Goal: Register for event/course

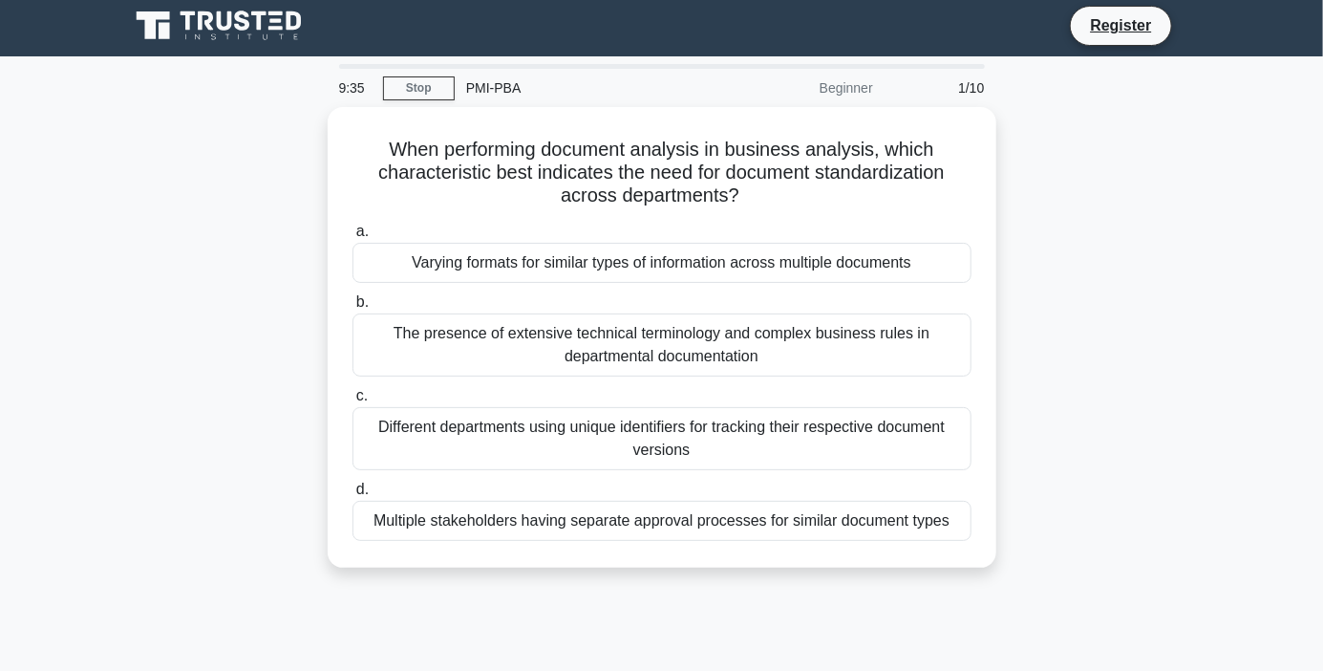
scroll to position [7, 0]
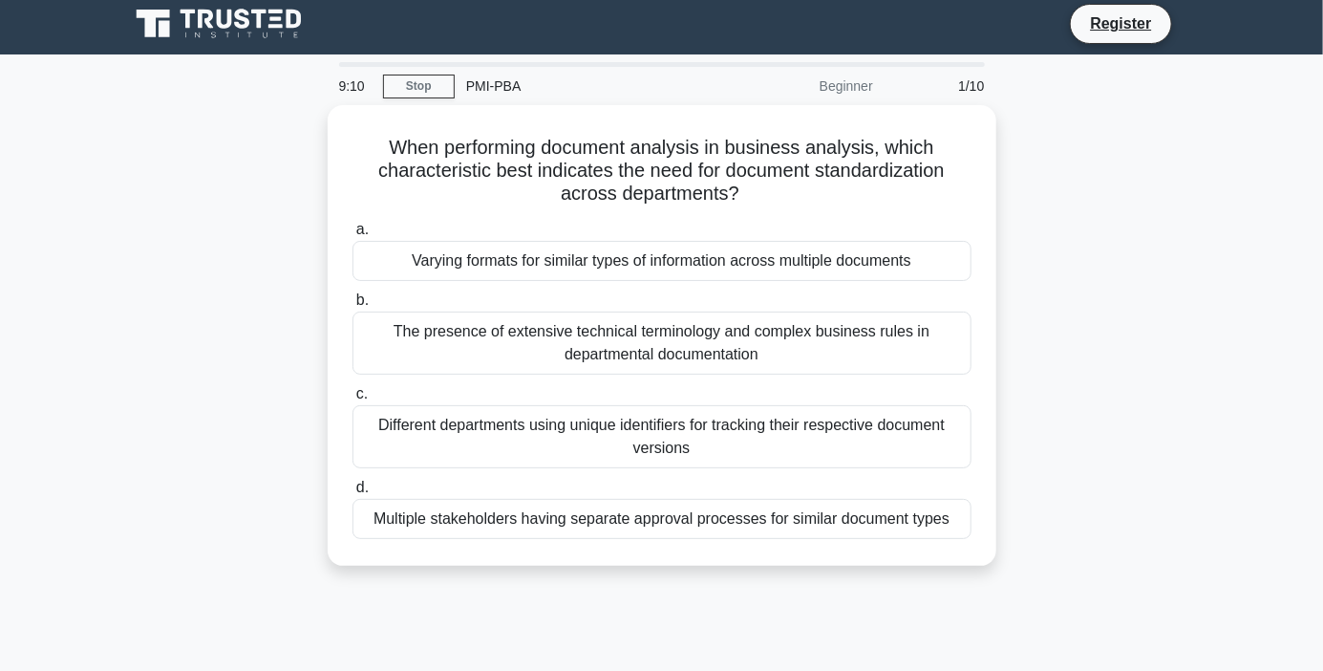
click at [211, 437] on div "When performing document analysis in business analysis, which characteristic be…" at bounding box center [662, 346] width 1089 height 483
click at [208, 532] on div "When performing document analysis in business analysis, which characteristic be…" at bounding box center [662, 346] width 1089 height 483
click at [251, 311] on div "When performing document analysis in business analysis, which characteristic be…" at bounding box center [662, 346] width 1089 height 483
click at [370, 340] on div "The presence of extensive technical terminology and complex business rules in d…" at bounding box center [662, 342] width 619 height 63
click at [353, 307] on input "b. The presence of extensive technical terminology and complex business rules i…" at bounding box center [353, 300] width 0 height 12
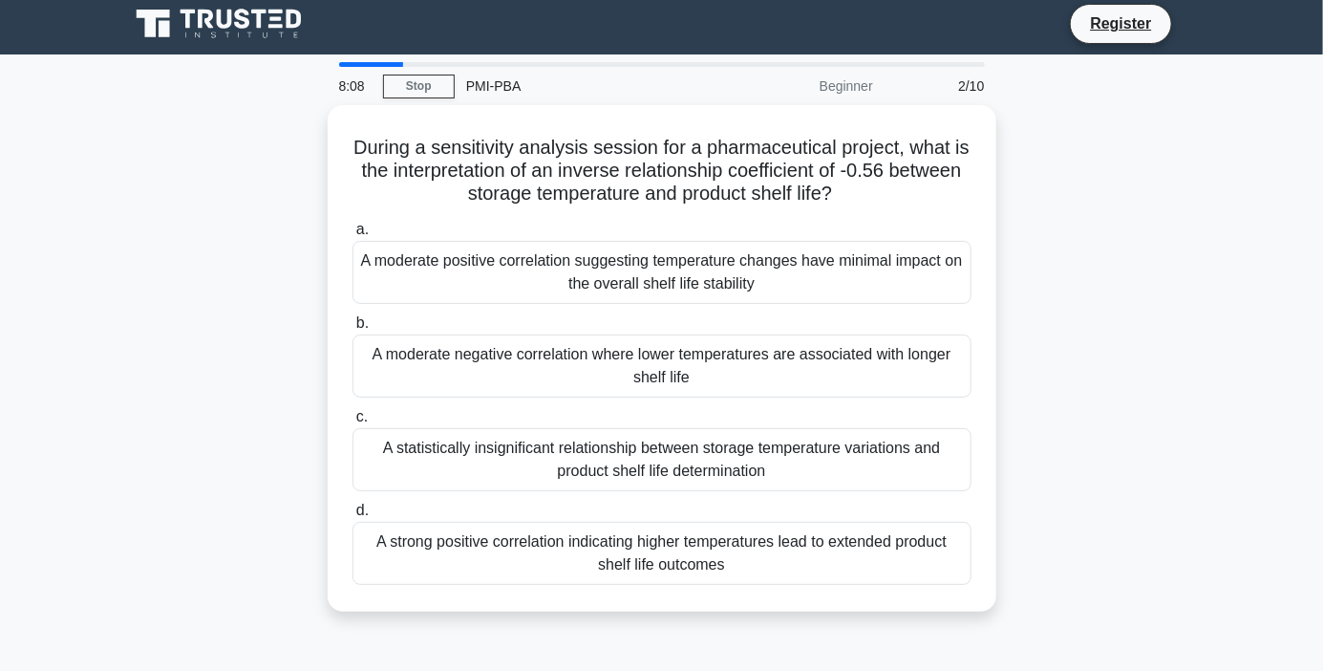
scroll to position [0, 0]
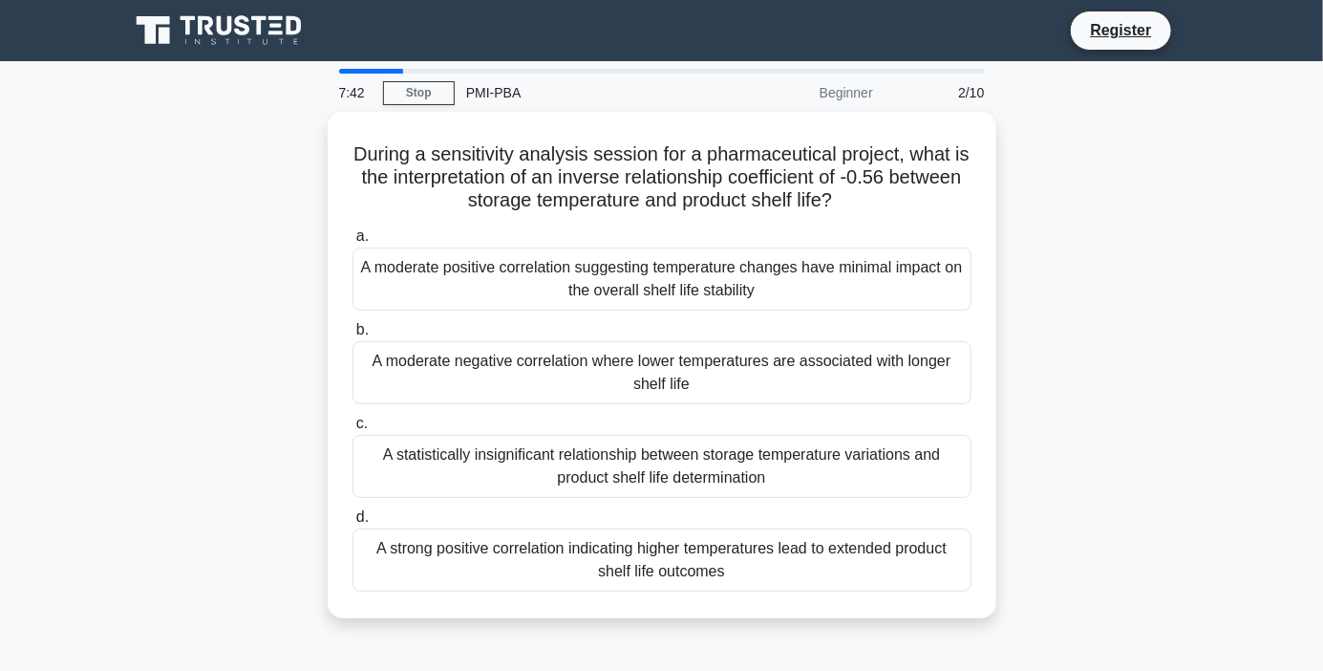
click at [876, 462] on div "A statistically insignificant relationship between storage temperature variatio…" at bounding box center [662, 466] width 619 height 63
click at [353, 430] on input "c. A statistically insignificant relationship between storage temperature varia…" at bounding box center [353, 423] width 0 height 12
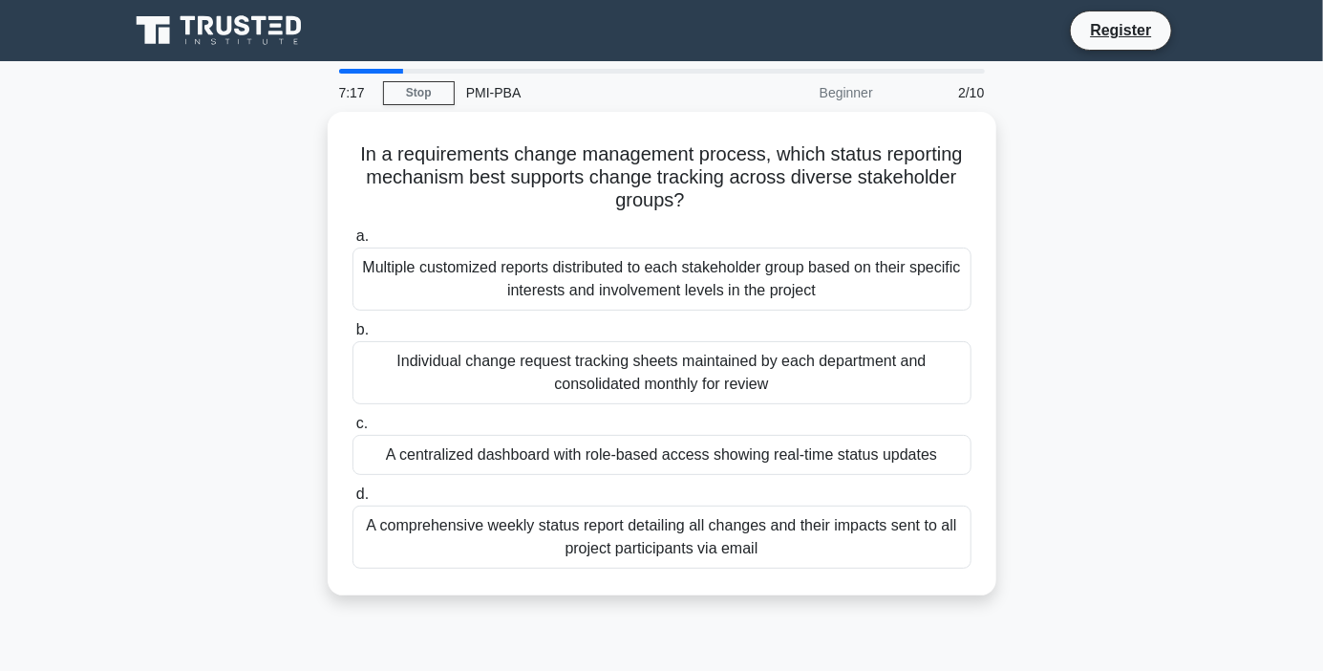
click at [1183, 459] on div "In a requirements change management process, which status reporting mechanism b…" at bounding box center [662, 365] width 1089 height 506
click at [1133, 570] on div "In a requirements change management process, which status reporting mechanism b…" at bounding box center [662, 365] width 1089 height 506
click at [719, 542] on div "A comprehensive weekly status report detailing all changes and their impacts se…" at bounding box center [662, 536] width 619 height 63
click at [353, 501] on input "d. A comprehensive weekly status report detailing all changes and their impacts…" at bounding box center [353, 494] width 0 height 12
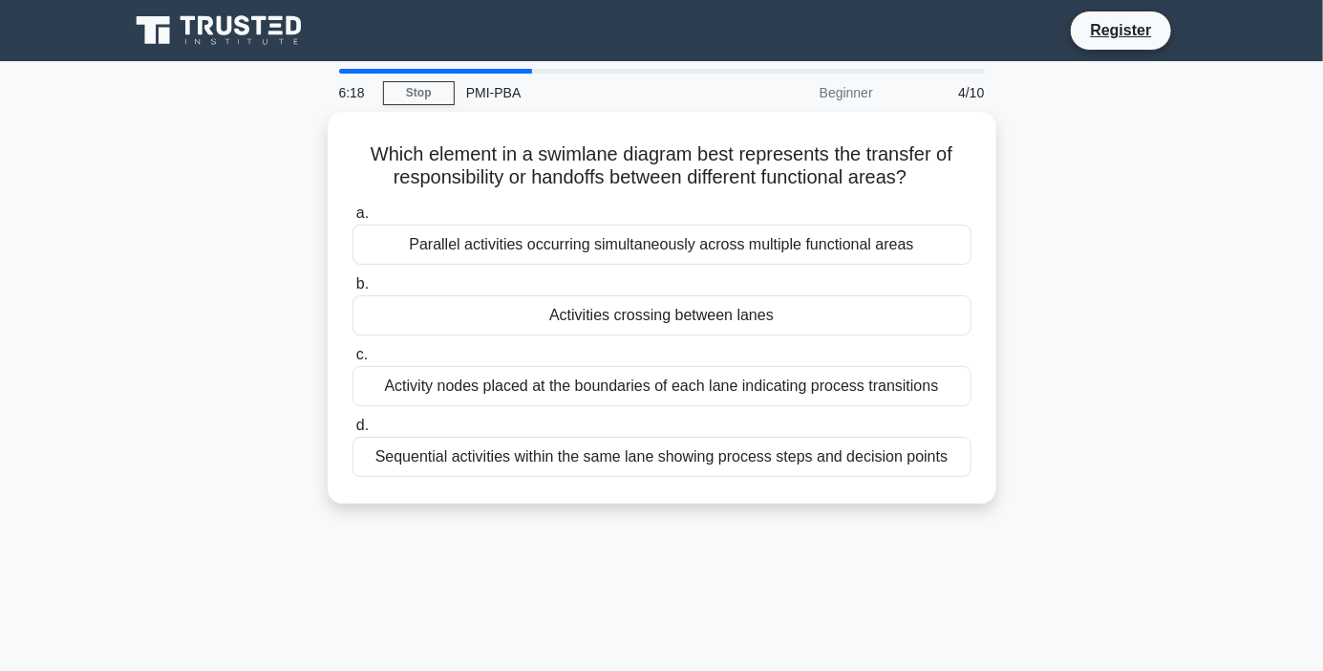
click at [1137, 550] on div "6:18 Stop PMI-PBA Beginner 4/10 Which element in a swimlane diagram best repres…" at bounding box center [662, 546] width 1089 height 955
click at [691, 610] on div "6:01 Stop PMI-PBA Beginner 4/10 Which element in a swimlane diagram best repres…" at bounding box center [662, 546] width 1089 height 955
click at [773, 382] on div "Activity nodes placed at the boundaries of each lane indicating process transit…" at bounding box center [662, 386] width 619 height 40
click at [353, 361] on input "c. Activity nodes placed at the boundaries of each lane indicating process tran…" at bounding box center [353, 355] width 0 height 12
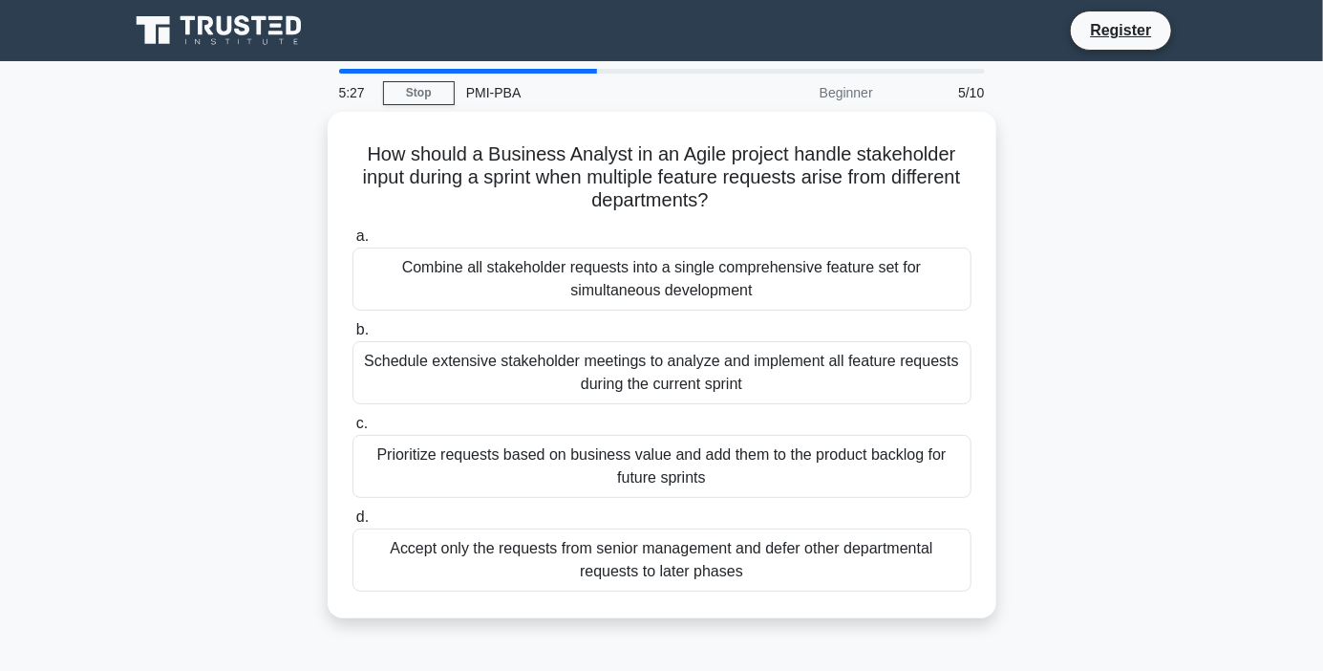
click at [821, 470] on div "Prioritize requests based on business value and add them to the product backlog…" at bounding box center [662, 466] width 619 height 63
click at [353, 430] on input "c. Prioritize requests based on business value and add them to the product back…" at bounding box center [353, 423] width 0 height 12
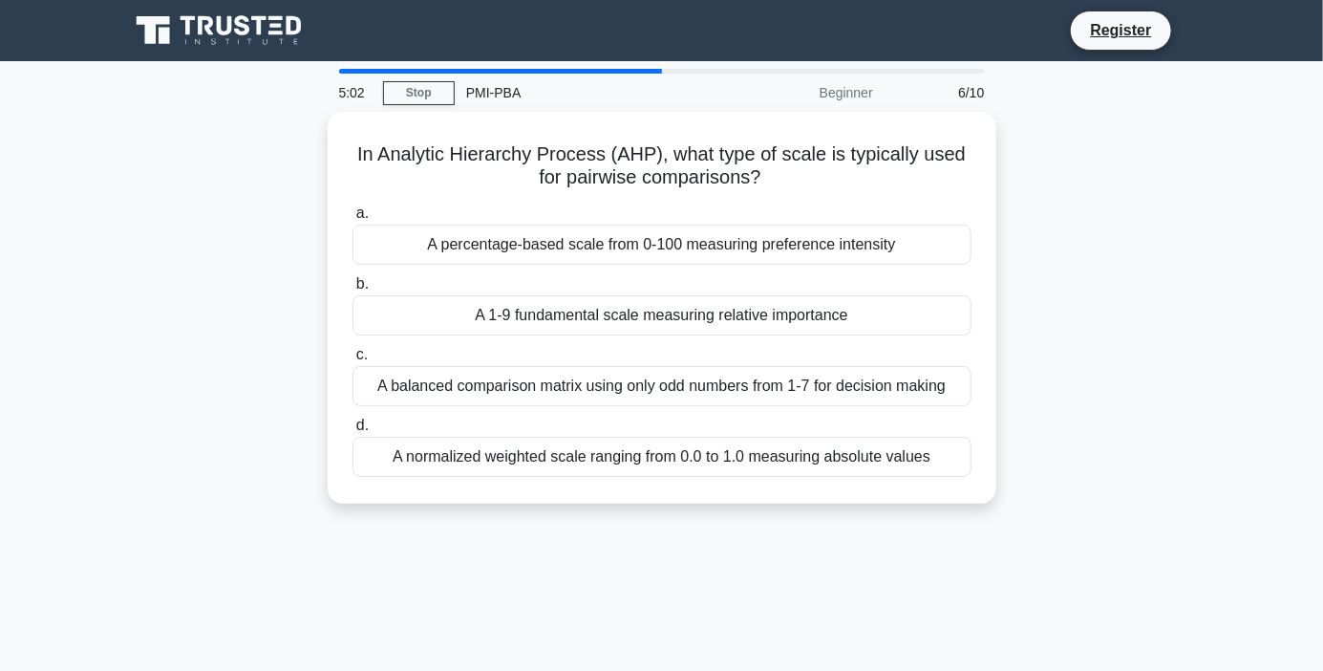
click at [1153, 507] on div "In Analytic Hierarchy Process (AHP), what type of scale is typically used for p…" at bounding box center [662, 319] width 1089 height 415
click at [856, 245] on div "A percentage-based scale from 0-100 measuring preference intensity" at bounding box center [662, 245] width 619 height 40
click at [353, 220] on input "a. A percentage-based scale from 0-100 measuring preference intensity" at bounding box center [353, 213] width 0 height 12
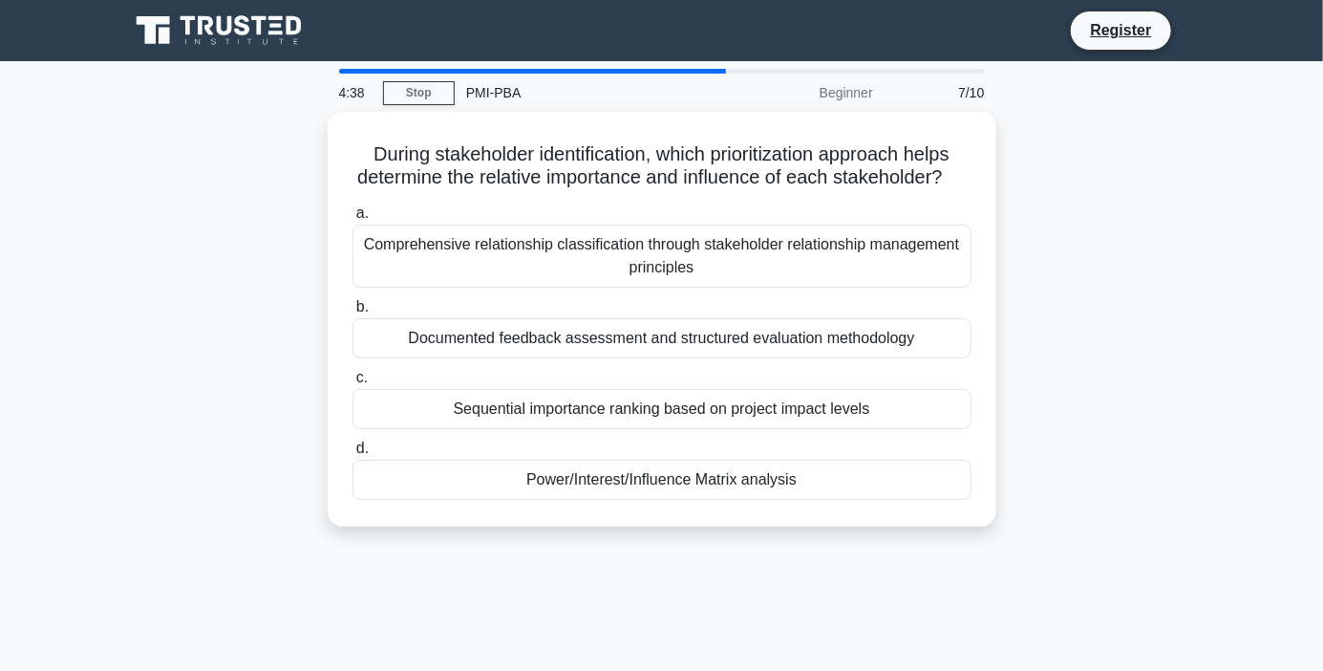
click at [794, 480] on div "Power/Interest/Influence Matrix analysis" at bounding box center [662, 480] width 619 height 40
click at [353, 455] on input "d. Power/Interest/Influence Matrix analysis" at bounding box center [353, 448] width 0 height 12
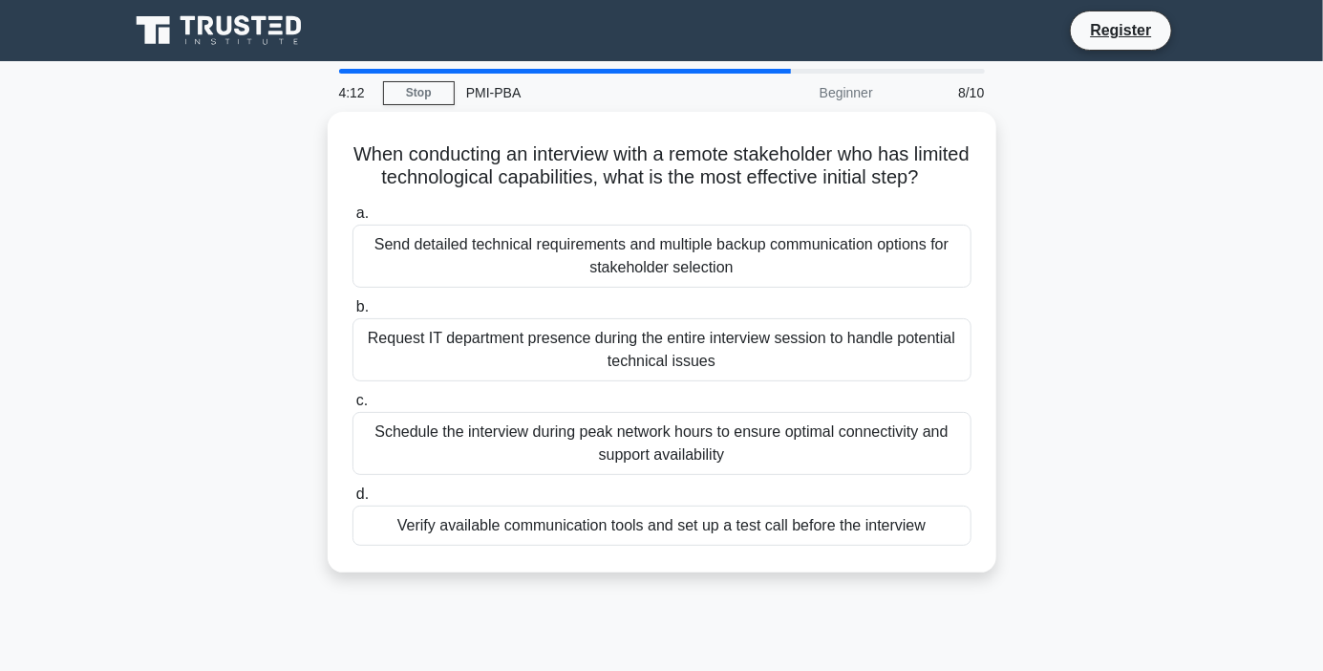
click at [1166, 327] on div "When conducting an interview with a remote stakeholder who has limited technolo…" at bounding box center [662, 353] width 1089 height 483
click at [887, 524] on div "Verify available communication tools and set up a test call before the interview" at bounding box center [662, 525] width 619 height 40
click at [353, 501] on input "d. Verify available communication tools and set up a test call before the inter…" at bounding box center [353, 494] width 0 height 12
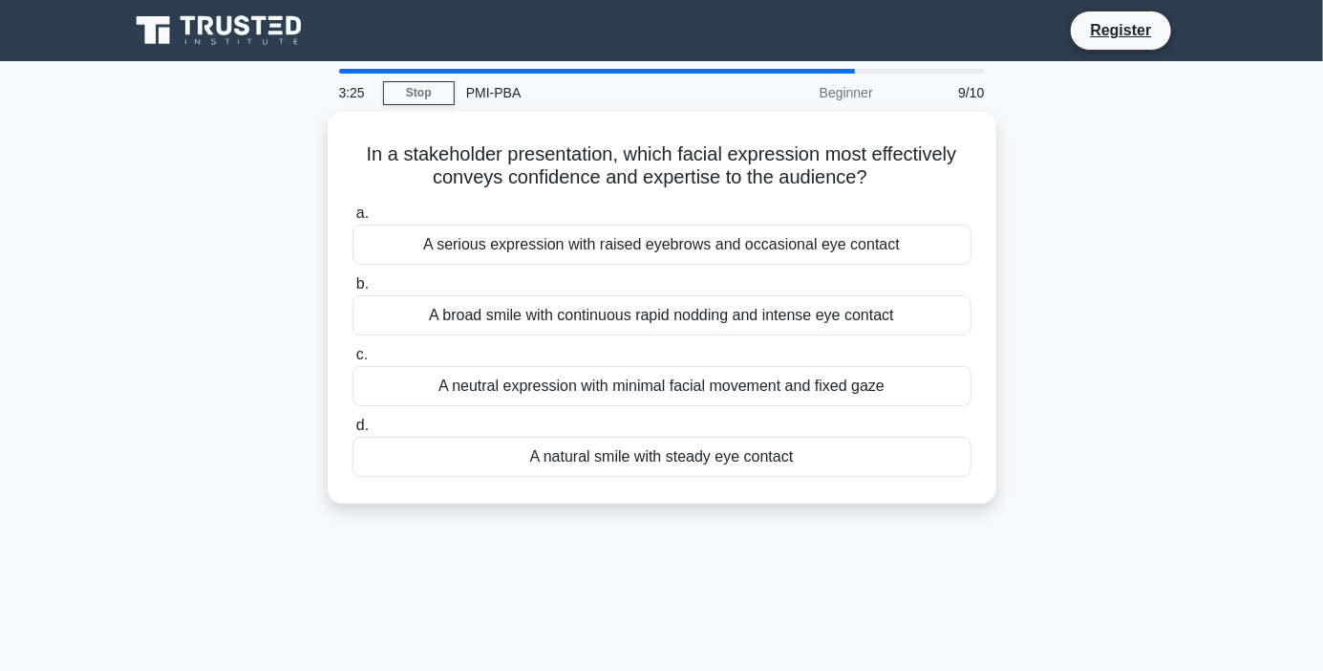
click at [1027, 603] on div "3:25 Stop PMI-PBA Beginner 9/10 In a stakeholder presentation, which facial exp…" at bounding box center [662, 546] width 1089 height 955
click at [1182, 559] on div "2:59 Stop PMI-PBA Beginner 9/10 In a stakeholder presentation, which facial exp…" at bounding box center [662, 546] width 1089 height 955
click at [767, 457] on div "A natural smile with steady eye contact" at bounding box center [662, 457] width 619 height 40
click at [353, 432] on input "d. A natural smile with steady eye contact" at bounding box center [353, 425] width 0 height 12
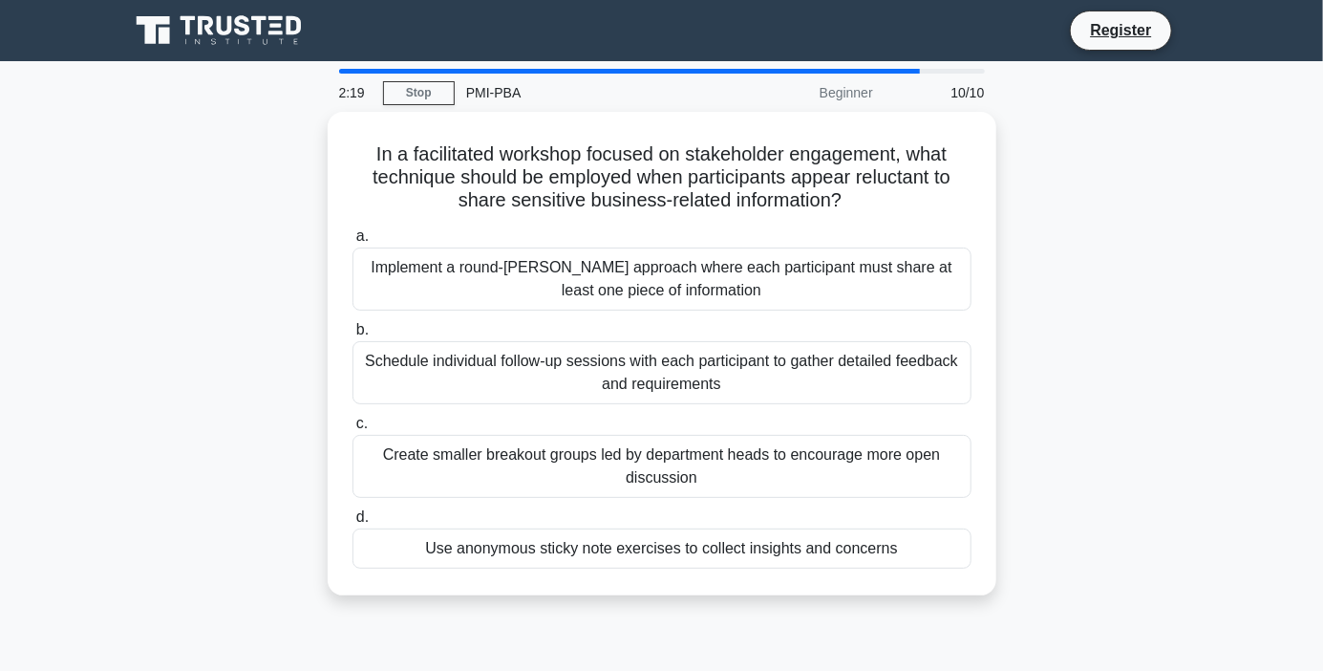
click at [1220, 288] on main "2:19 Stop PMI-PBA Beginner 10/10 In a facilitated workshop focused on stakehold…" at bounding box center [661, 546] width 1323 height 971
click at [1180, 448] on div "In a facilitated workshop focused on stakeholder engagement, what technique sho…" at bounding box center [662, 365] width 1089 height 506
click at [1172, 516] on div "In a facilitated workshop focused on stakeholder engagement, what technique sho…" at bounding box center [662, 365] width 1089 height 506
click at [385, 535] on div "Use anonymous sticky note exercises to collect insights and concerns" at bounding box center [662, 548] width 619 height 40
click at [353, 524] on input "d. Use anonymous sticky note exercises to collect insights and concerns" at bounding box center [353, 517] width 0 height 12
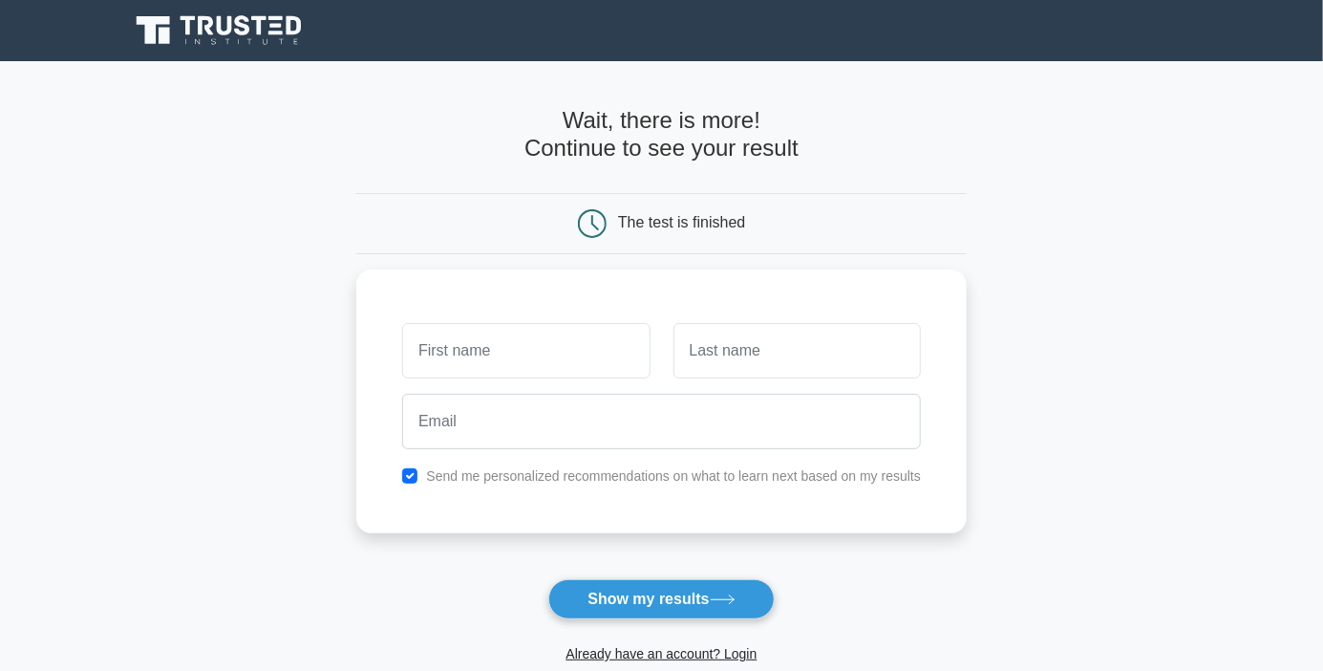
click at [544, 357] on input "text" at bounding box center [525, 350] width 247 height 55
click at [689, 592] on button "Show my results" at bounding box center [660, 599] width 225 height 40
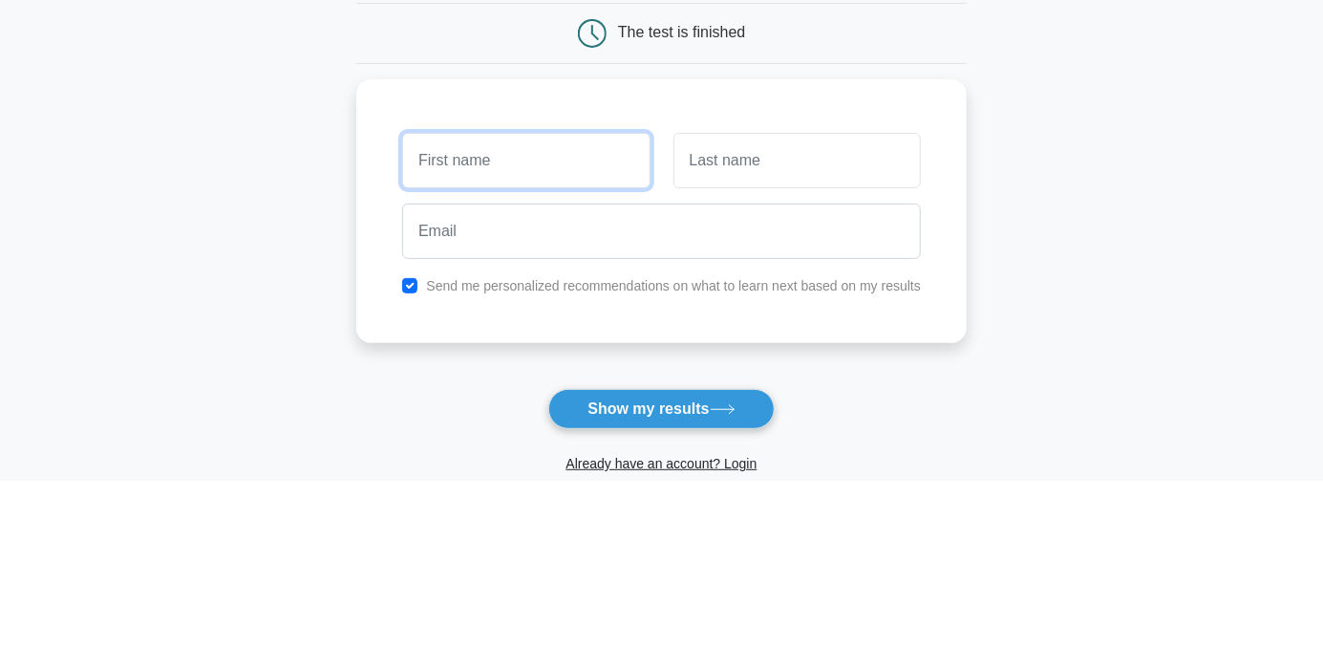
type input "Timilehin"
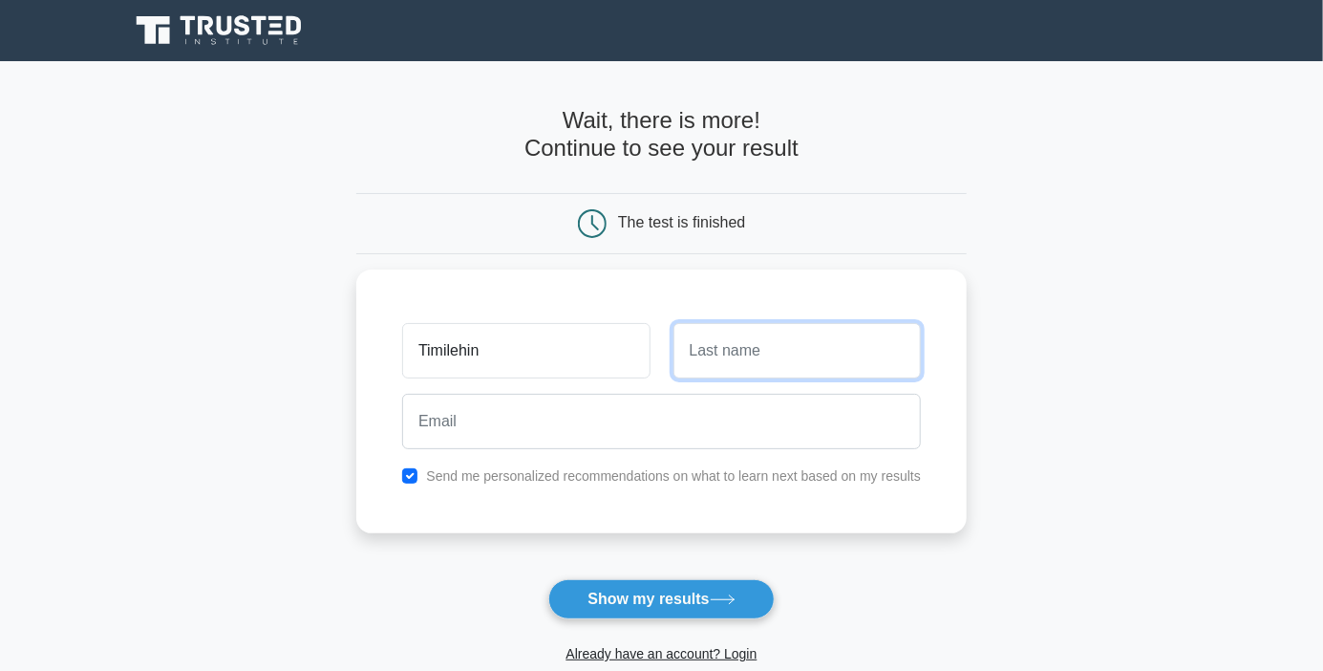
click at [816, 355] on input "text" at bounding box center [797, 350] width 247 height 55
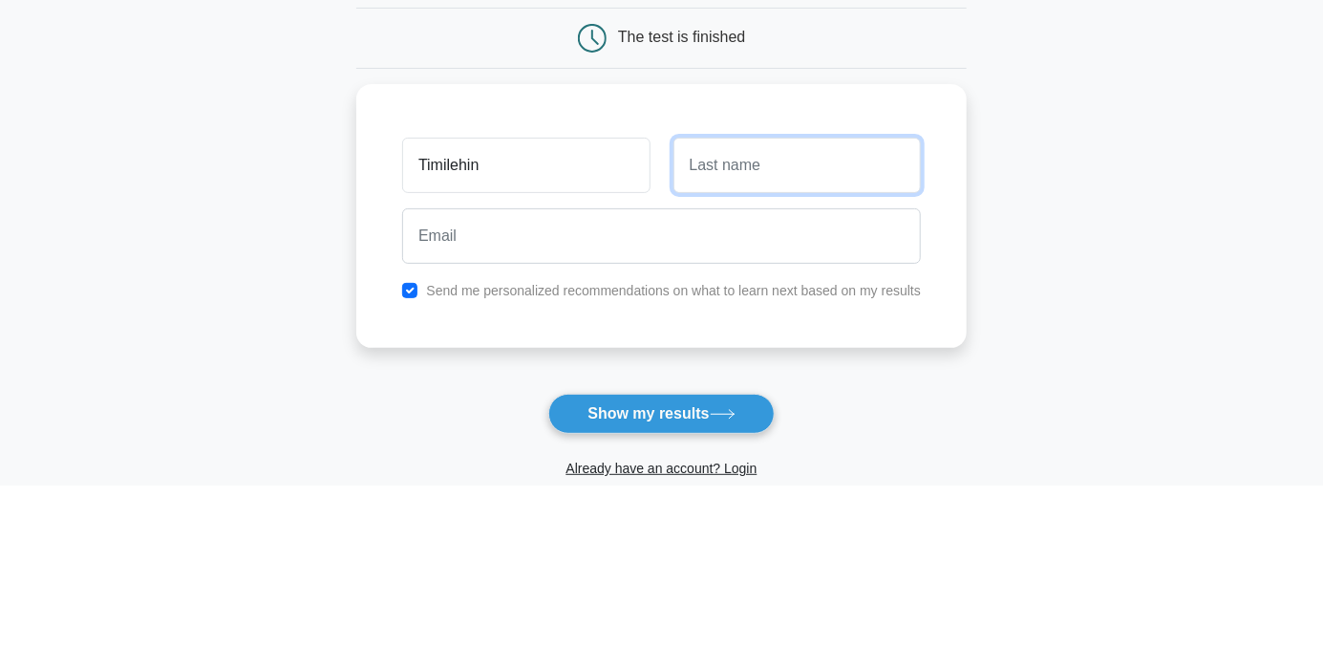
type input "Babawale"
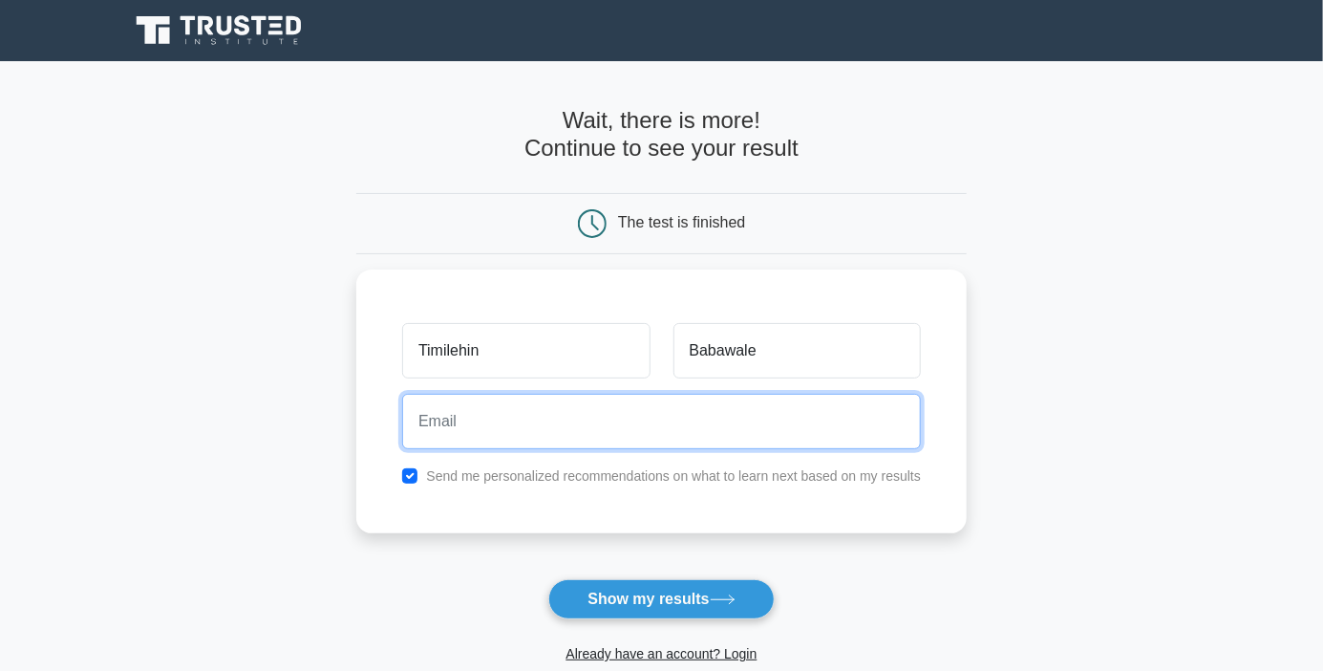
click at [805, 419] on input "email" at bounding box center [661, 421] width 519 height 55
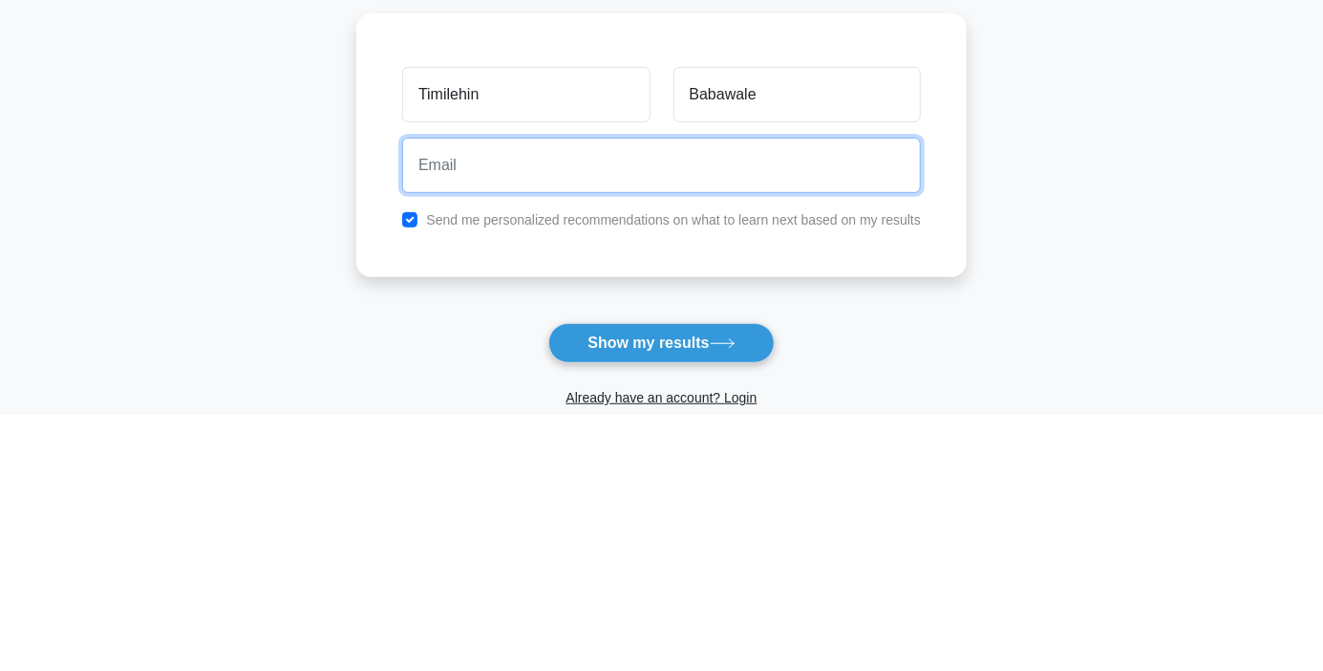
type input "[EMAIL_ADDRESS][DOMAIN_NAME]"
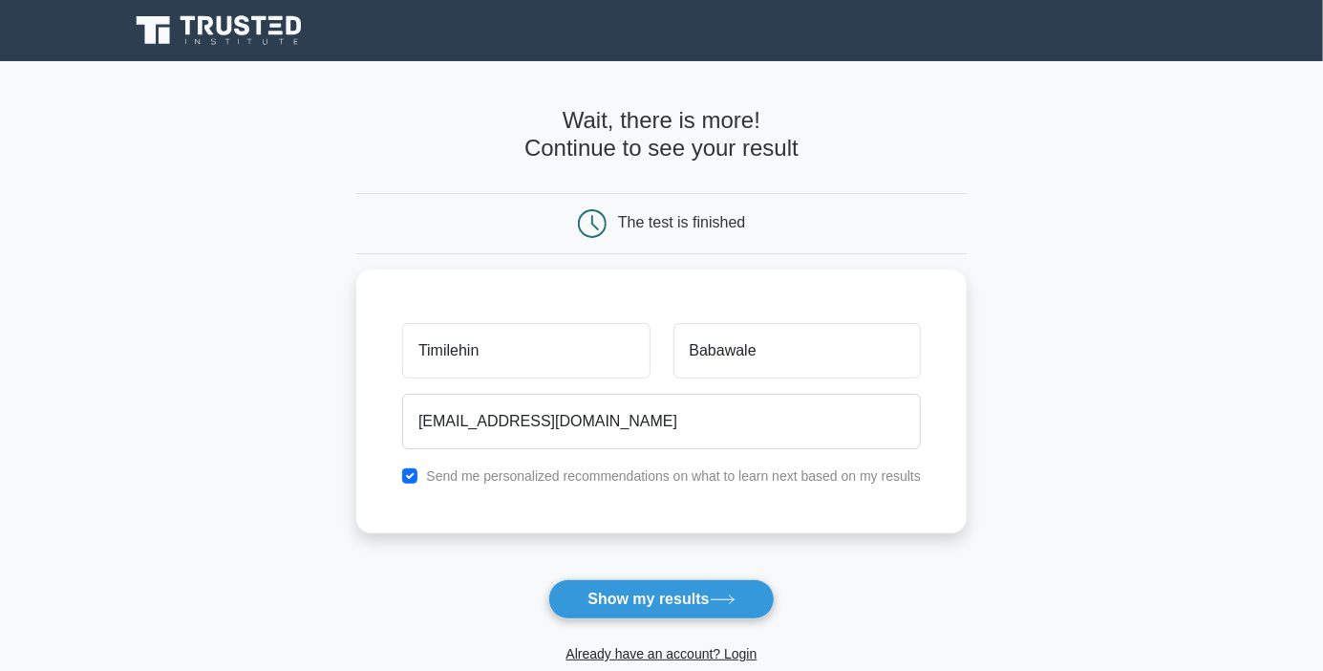
click at [721, 594] on icon at bounding box center [723, 599] width 26 height 11
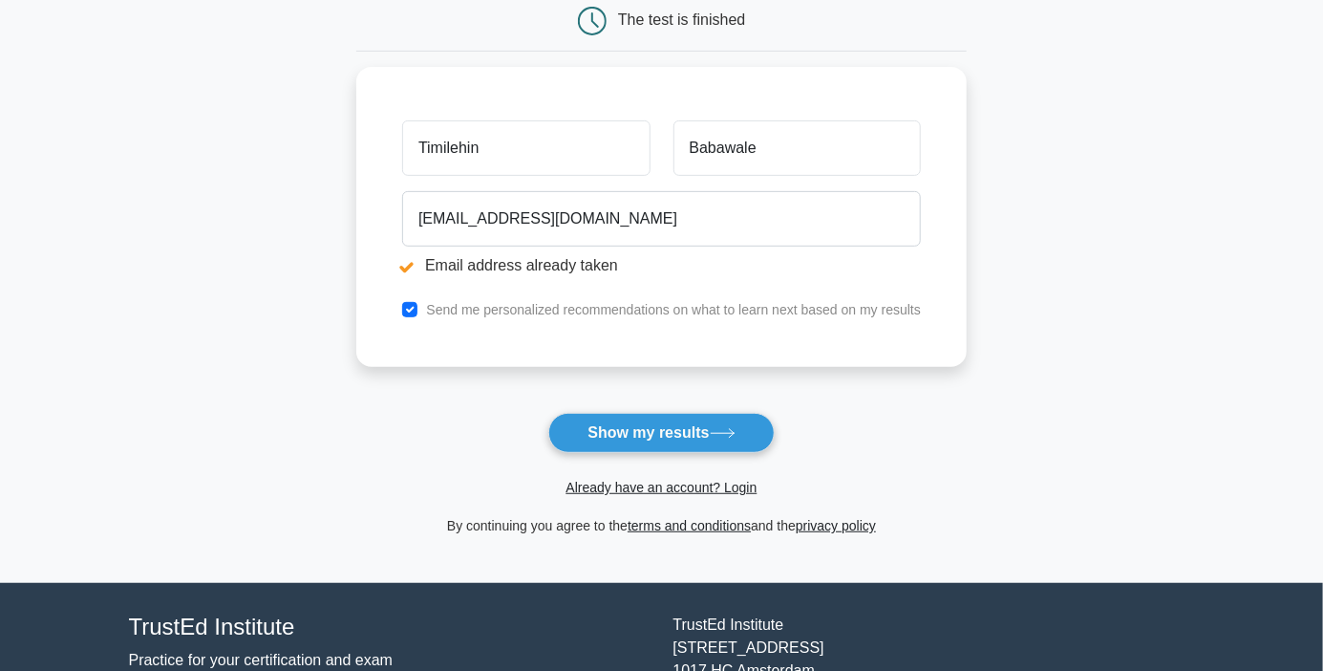
scroll to position [289, 0]
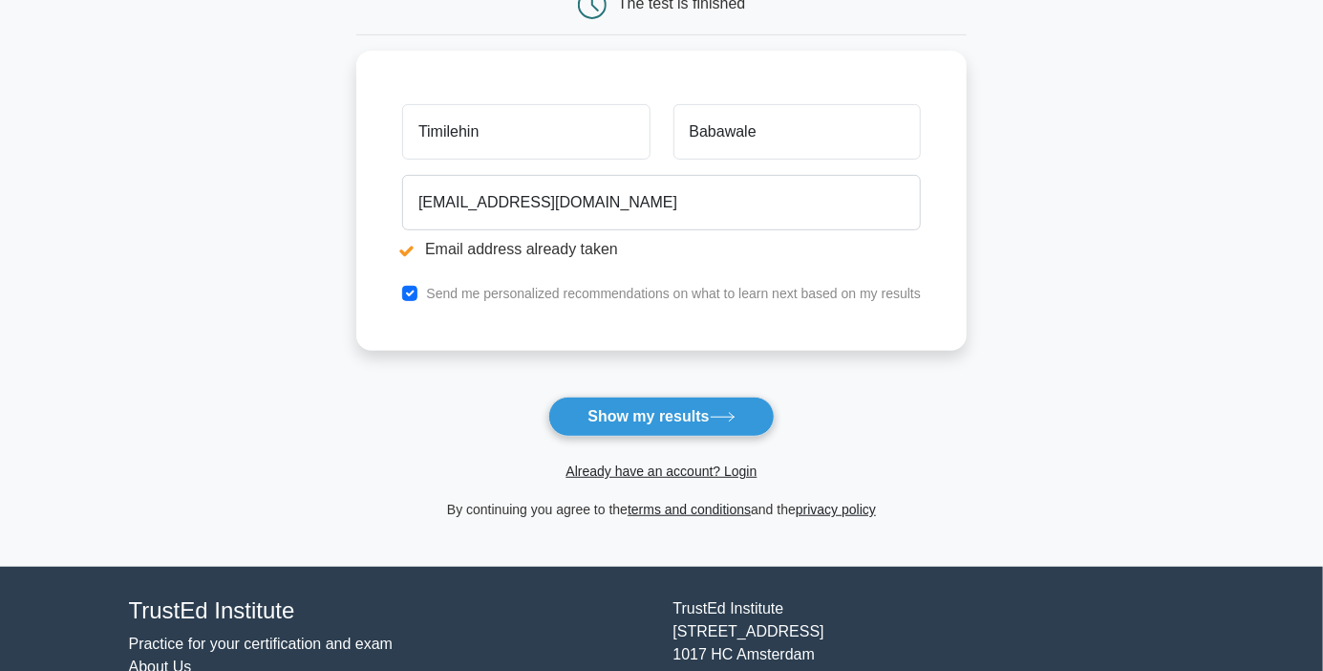
click at [711, 469] on link "Already have an account? Login" at bounding box center [661, 470] width 191 height 15
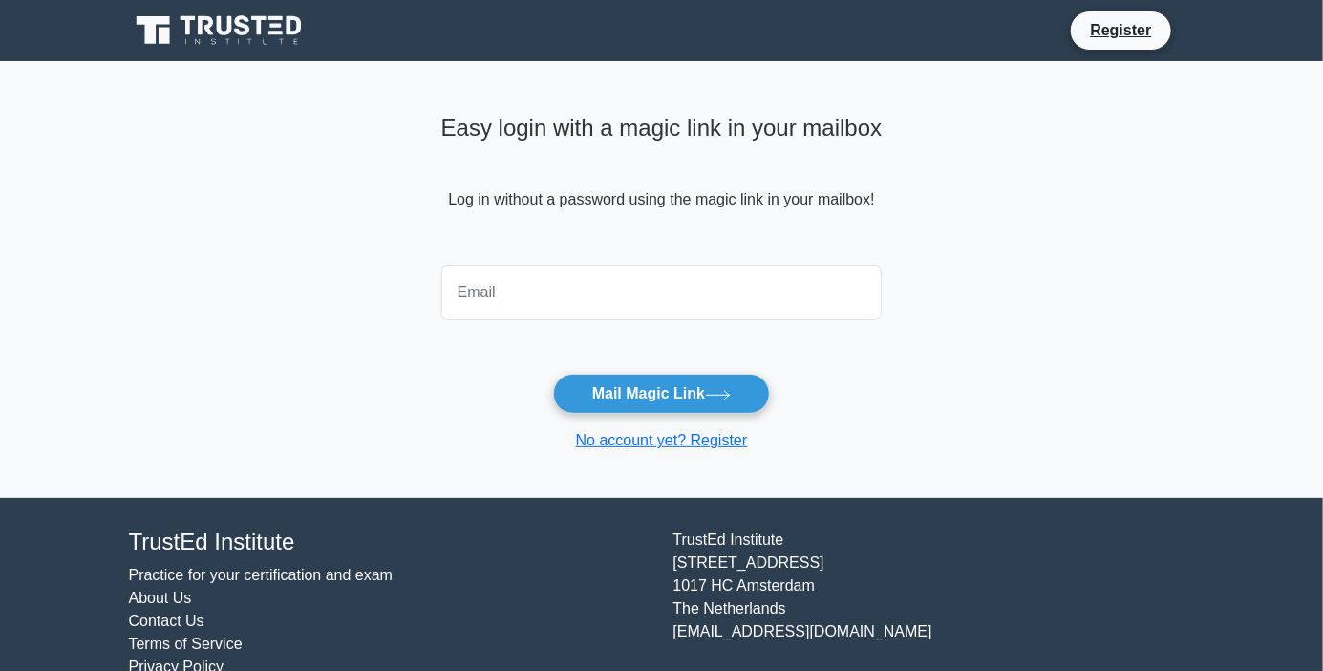
click at [766, 287] on input "email" at bounding box center [661, 292] width 441 height 55
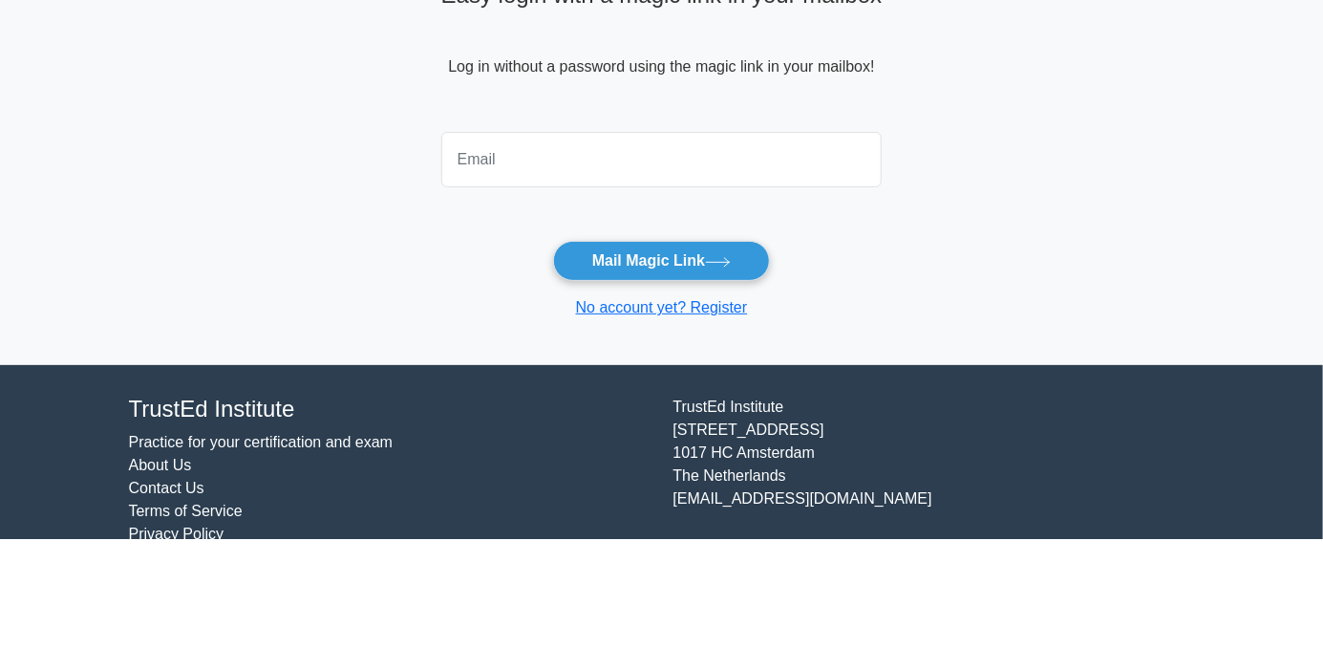
type input "[EMAIL_ADDRESS][DOMAIN_NAME]"
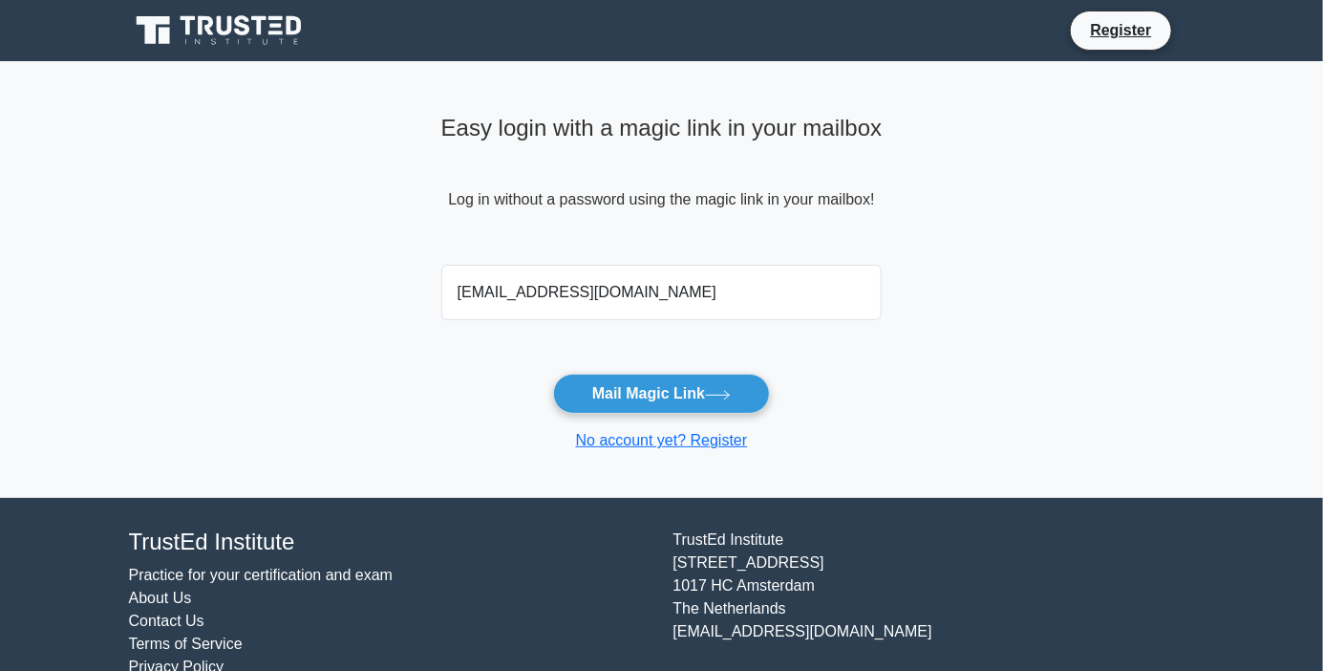
click at [708, 405] on button "Mail Magic Link" at bounding box center [661, 394] width 217 height 40
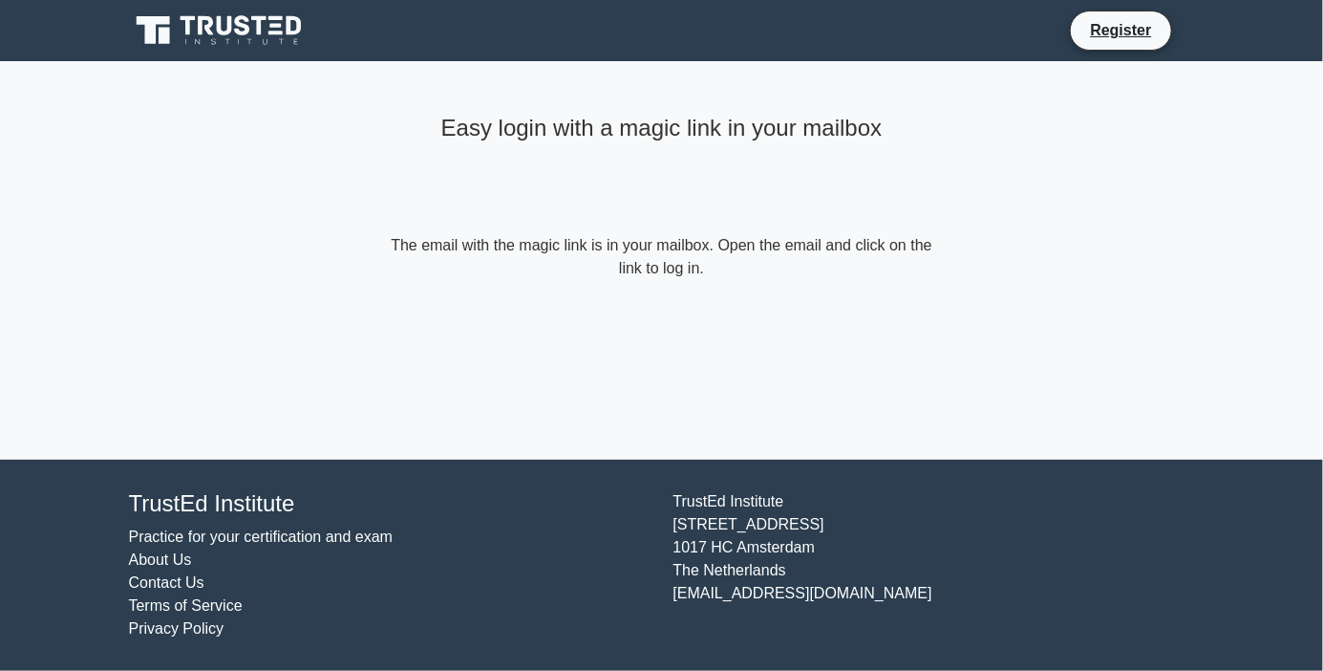
scroll to position [61, 0]
